Goal: Transaction & Acquisition: Purchase product/service

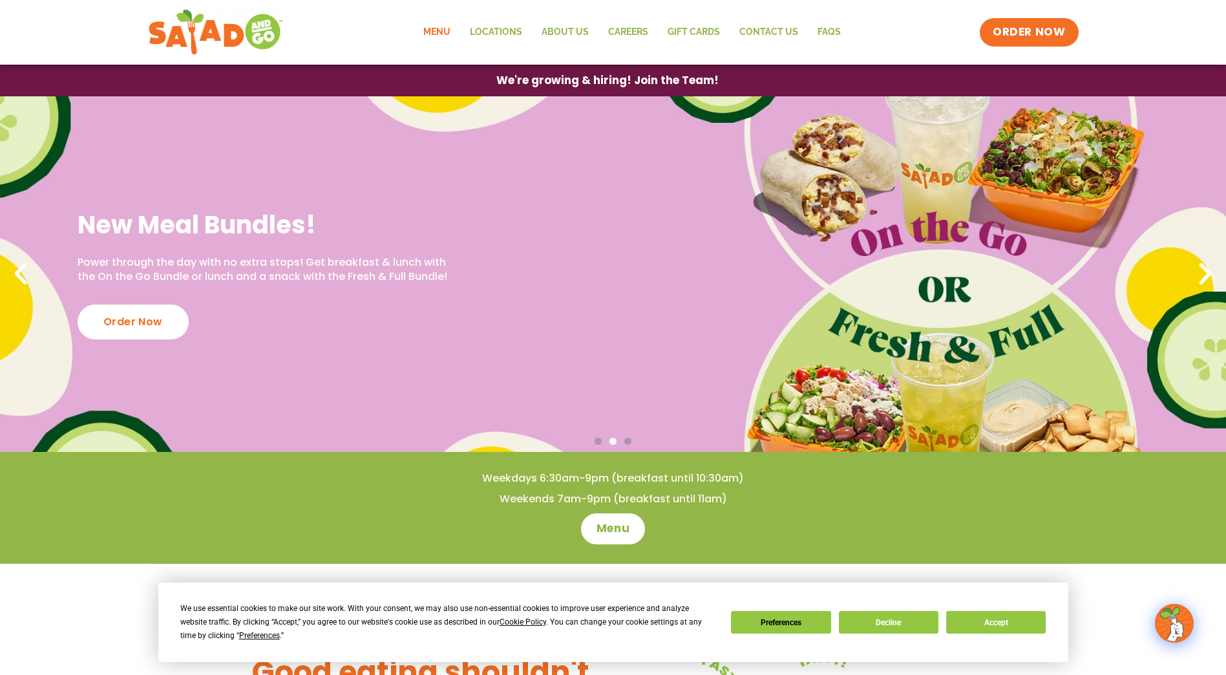
click at [443, 36] on link "Menu" at bounding box center [437, 32] width 47 height 30
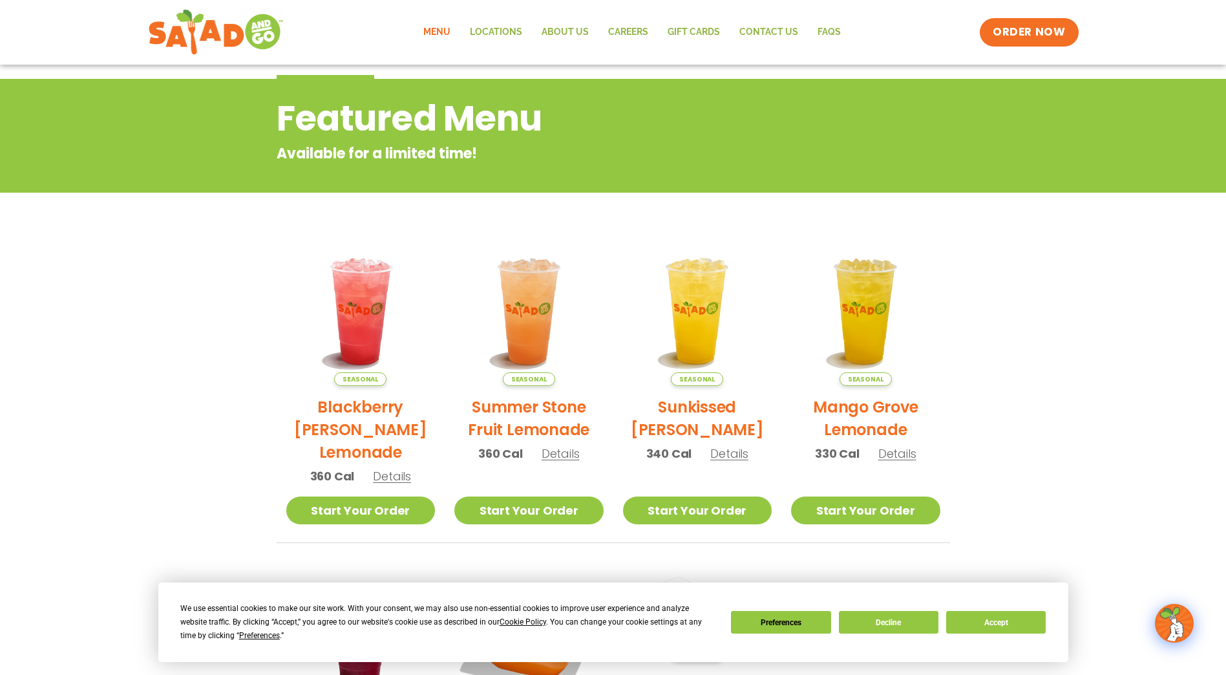
scroll to position [323, 0]
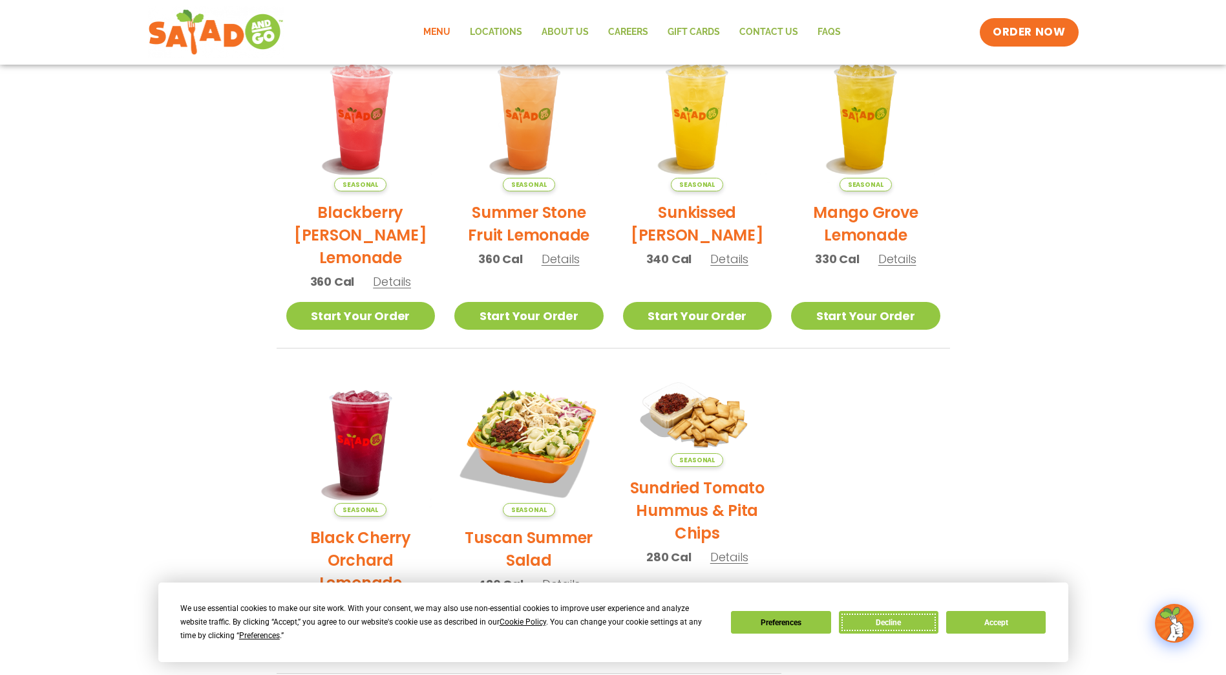
click at [891, 621] on button "Decline" at bounding box center [889, 622] width 100 height 23
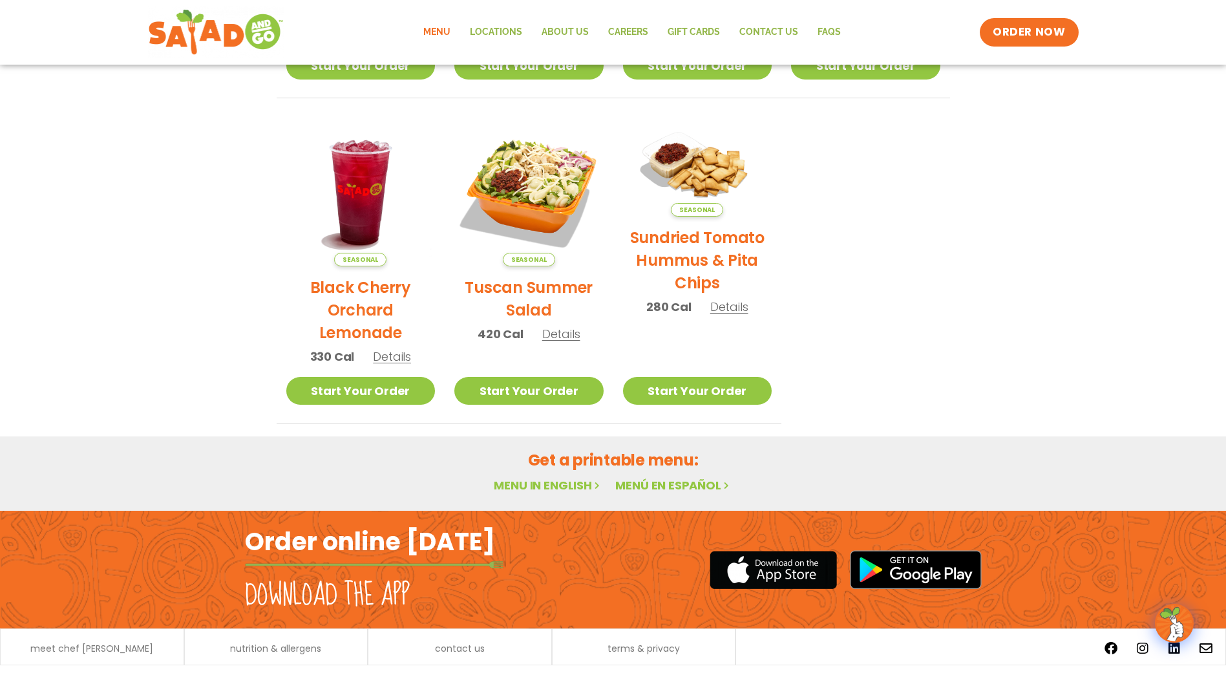
scroll to position [582, 0]
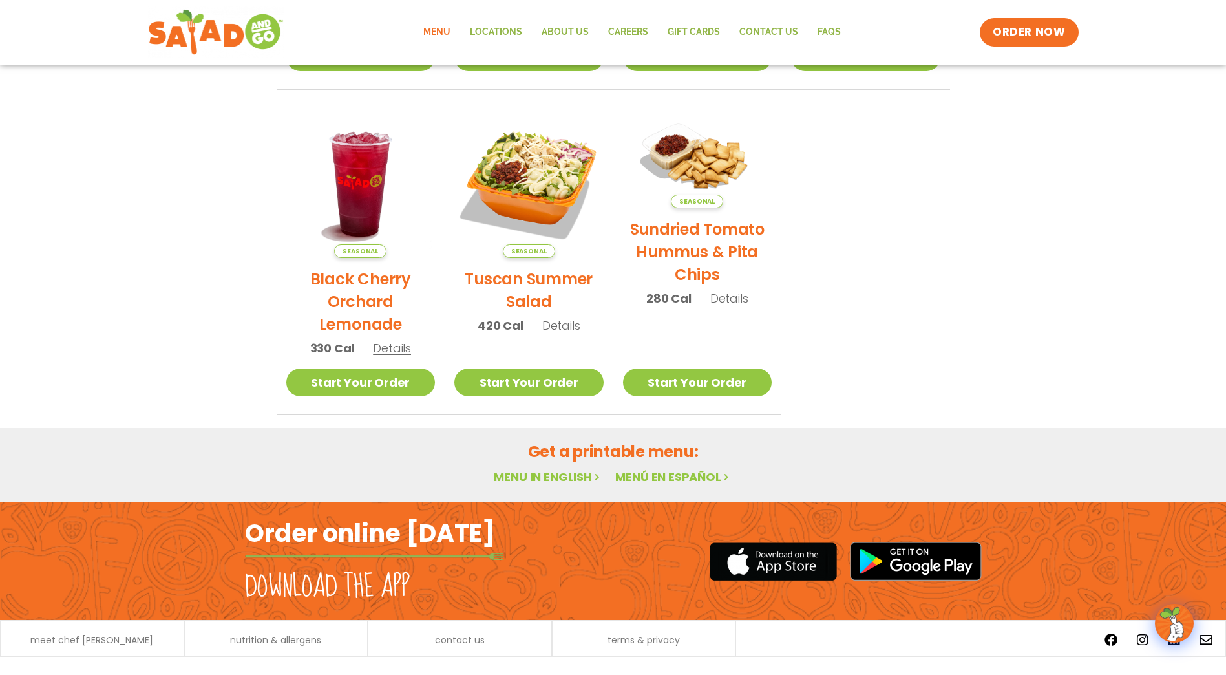
click at [118, 171] on section "Featured Menu Available for a limited time! Seasonal Blackberry Bramble Lemonad…" at bounding box center [613, 20] width 1226 height 789
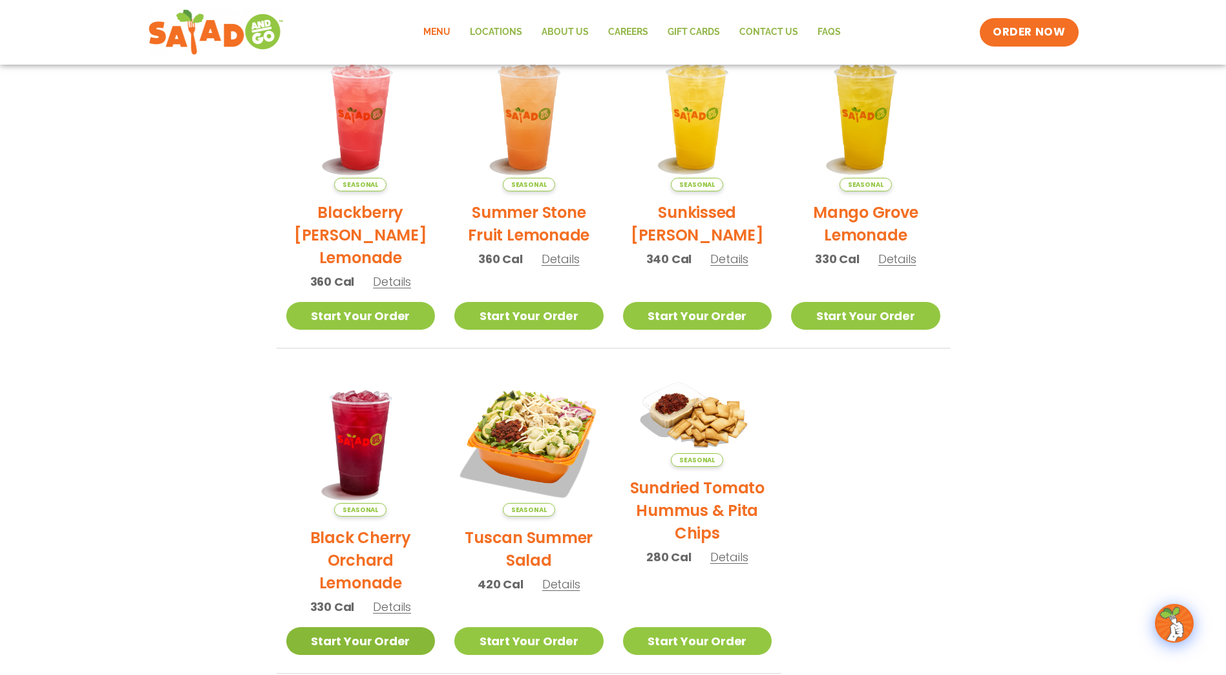
click at [373, 640] on link "Start Your Order" at bounding box center [360, 641] width 149 height 28
